Goal: Transaction & Acquisition: Purchase product/service

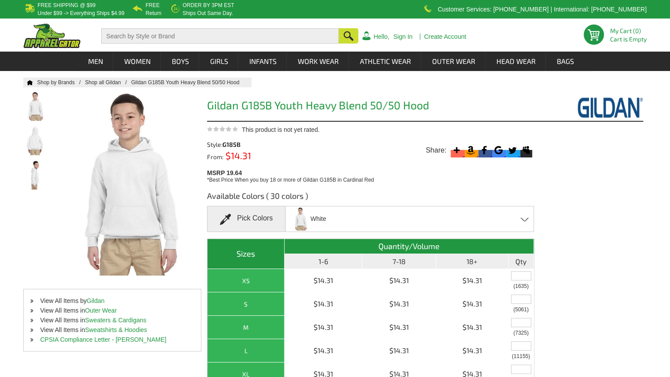
click at [409, 210] on div "White Azalea - Closeout Black Cardinal Red Carolina Blue Charcoal Dark [PERSON_…" at bounding box center [409, 219] width 249 height 26
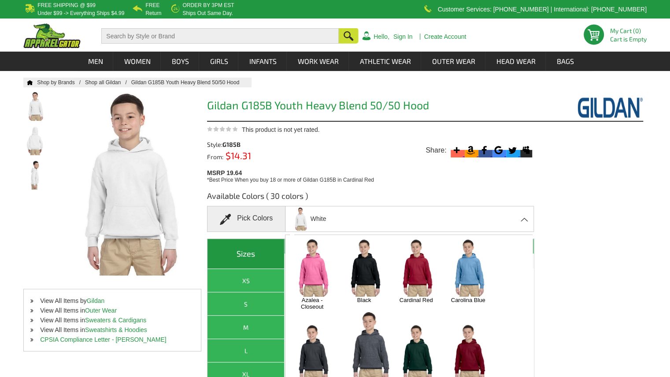
click at [405, 213] on div "White Azalea - Closeout Black Cardinal Red Carolina Blue Charcoal Dark [PERSON_…" at bounding box center [409, 219] width 249 height 26
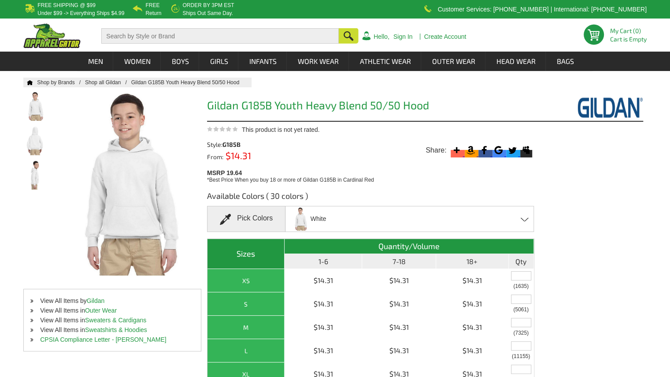
click at [406, 213] on div "White Azalea - Closeout Black Cardinal Red Carolina Blue Charcoal Dark [PERSON_…" at bounding box center [409, 219] width 249 height 26
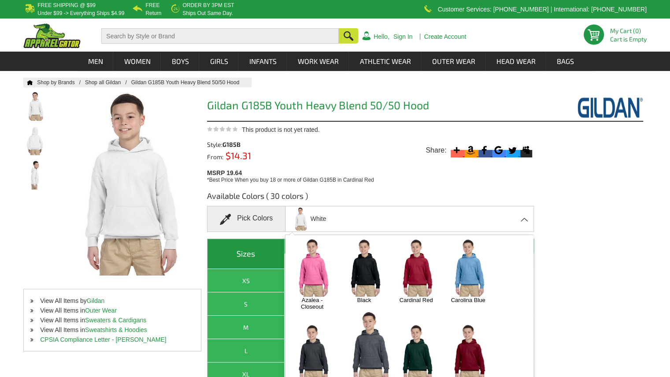
click at [533, 257] on th "Qty" at bounding box center [521, 261] width 25 height 15
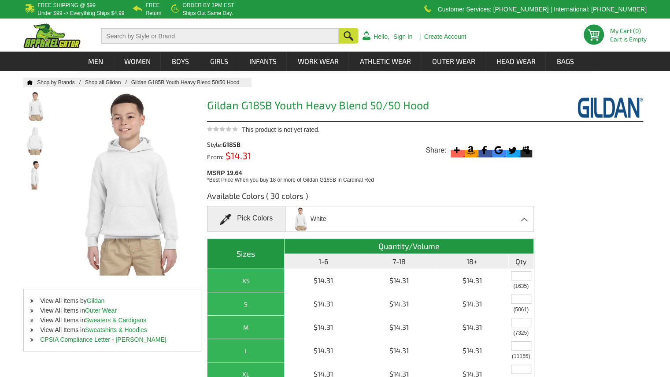
click at [525, 216] on div "White Azalea - Closeout Black Cardinal Red Carolina Blue Charcoal Dark [PERSON_…" at bounding box center [409, 219] width 249 height 26
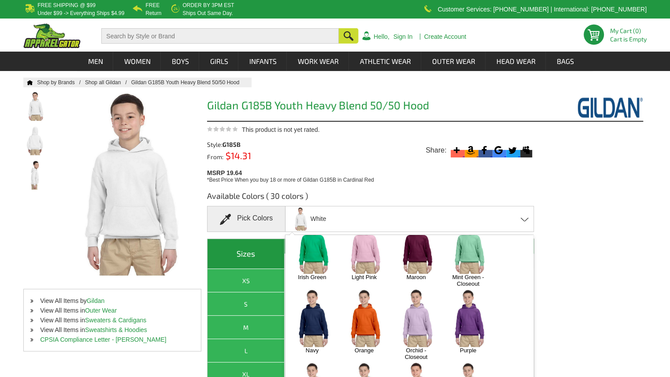
scroll to position [369, 0]
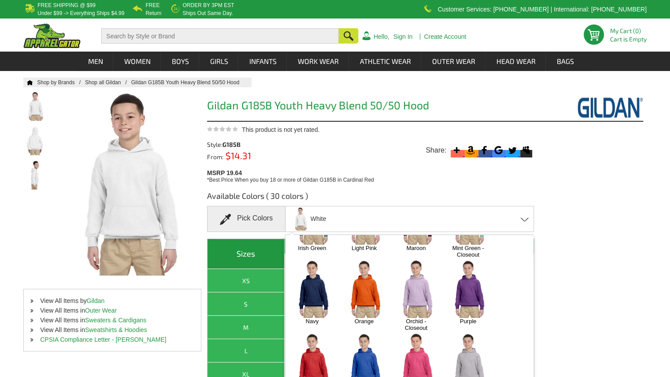
click at [419, 266] on div at bounding box center [416, 289] width 46 height 58
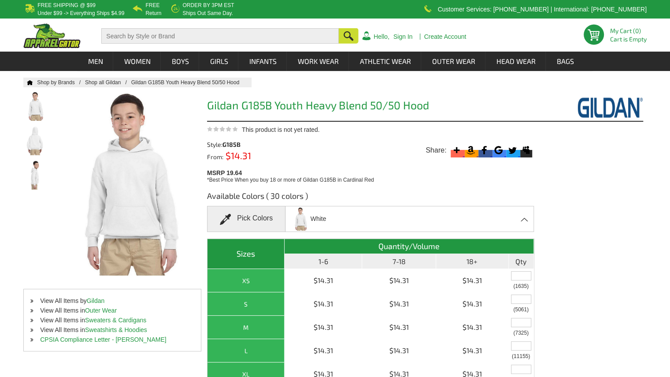
click at [533, 221] on div "White Azalea - Closeout Black Cardinal Red Carolina Blue Charcoal Dark [PERSON_…" at bounding box center [409, 219] width 249 height 26
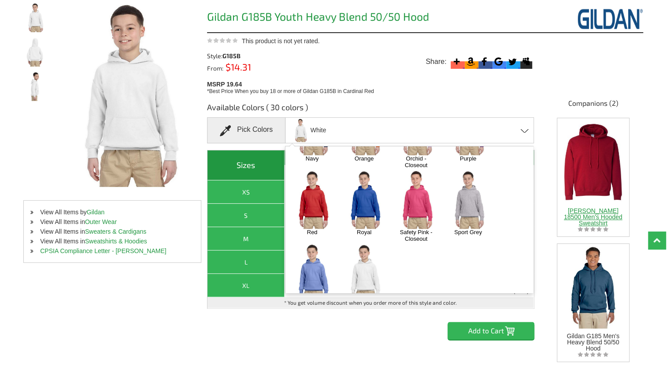
scroll to position [91, 0]
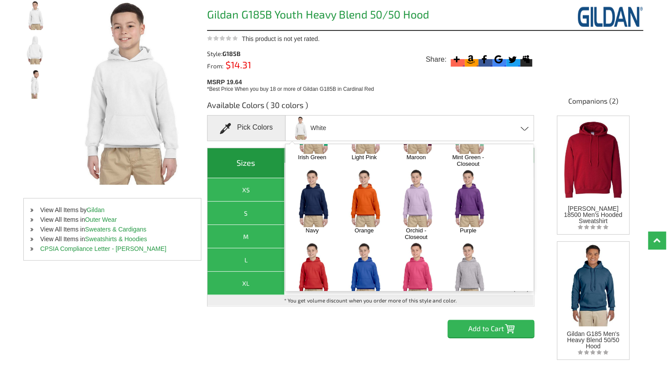
click at [426, 198] on img at bounding box center [416, 198] width 46 height 58
